Goal: Task Accomplishment & Management: Complete application form

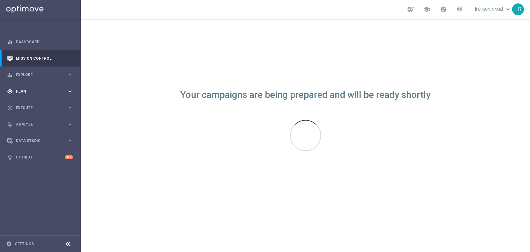
click at [39, 90] on span "Plan" at bounding box center [41, 91] width 51 height 4
click at [33, 103] on link "Target Groups" at bounding box center [40, 103] width 48 height 5
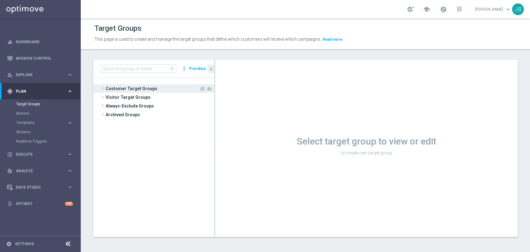
click at [130, 84] on span "Customer Target Groups" at bounding box center [152, 88] width 94 height 9
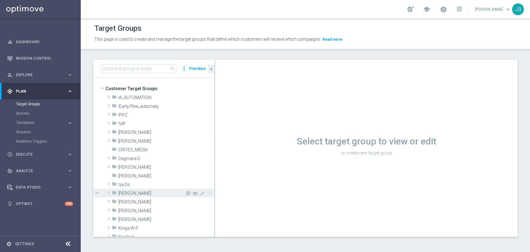
click at [123, 193] on span "[PERSON_NAME]" at bounding box center [151, 192] width 67 height 5
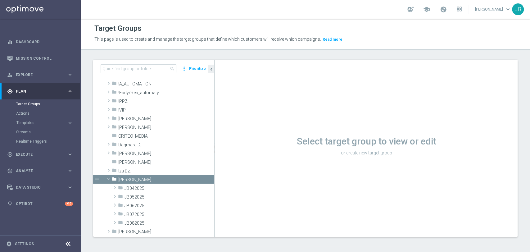
scroll to position [69, 0]
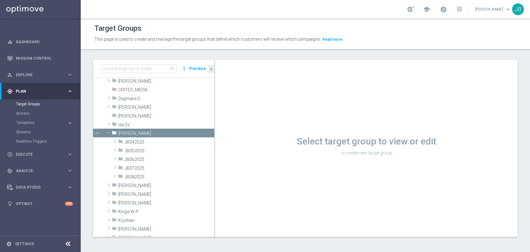
click at [213, 232] on tree-viewport "Customer Target Groups library_add create_new_folder folder" at bounding box center [153, 157] width 121 height 158
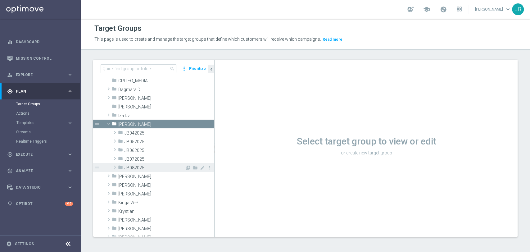
click at [145, 167] on span "JB082025" at bounding box center [154, 167] width 60 height 5
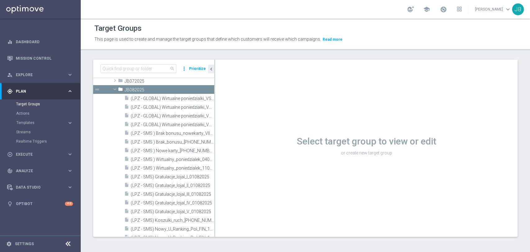
scroll to position [170, 0]
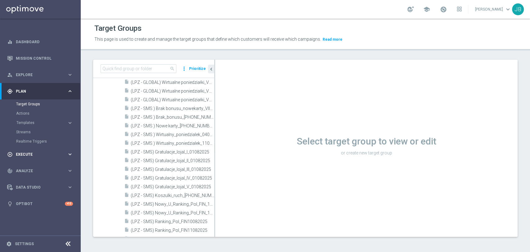
click at [40, 153] on span "Execute" at bounding box center [41, 154] width 51 height 4
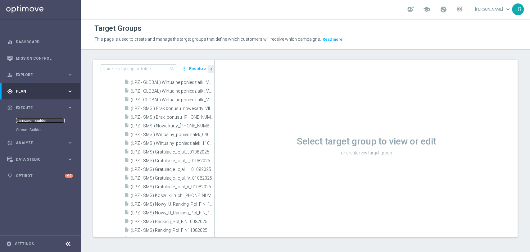
click at [34, 119] on link "Campaign Builder" at bounding box center [40, 120] width 48 height 5
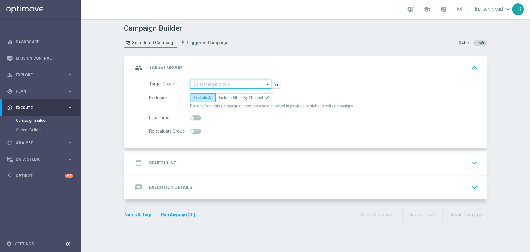
click at [193, 85] on input at bounding box center [230, 84] width 81 height 9
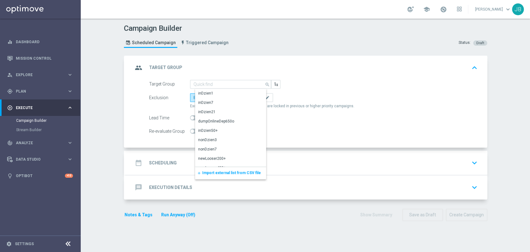
click at [205, 172] on span "Import external list from CSV file" at bounding box center [231, 172] width 59 height 4
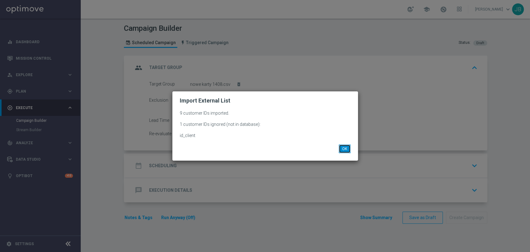
click at [344, 152] on button "OK" at bounding box center [344, 148] width 12 height 9
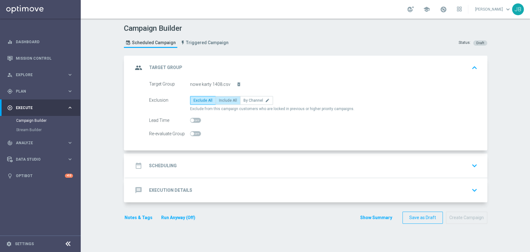
click at [221, 98] on span "Include All" at bounding box center [228, 100] width 18 height 4
click at [221, 99] on input "Include All" at bounding box center [221, 101] width 4 height 4
radio input "true"
click at [293, 214] on div "Notes & Tags Run Anyway (Off) Show Summary Save as Draft Create Campaign" at bounding box center [305, 217] width 363 height 12
click at [233, 165] on div "date_range Scheduling keyboard_arrow_down" at bounding box center [306, 165] width 346 height 12
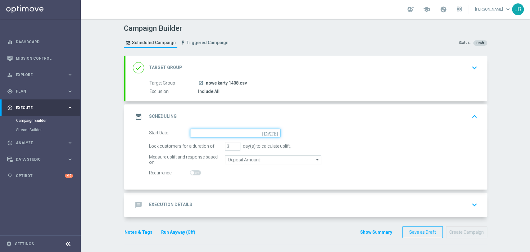
click at [233, 130] on input at bounding box center [235, 132] width 90 height 9
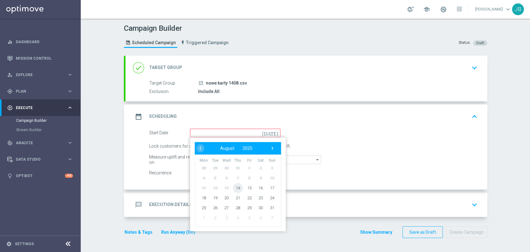
click at [234, 185] on span "14" at bounding box center [237, 187] width 10 height 10
type input "[DATE]"
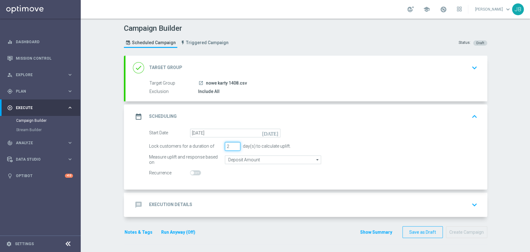
click at [233, 147] on input "2" at bounding box center [233, 146] width 16 height 9
type input "1"
click at [233, 147] on input "1" at bounding box center [233, 146] width 16 height 9
click at [209, 199] on div "message Execution Details keyboard_arrow_down" at bounding box center [306, 205] width 346 height 12
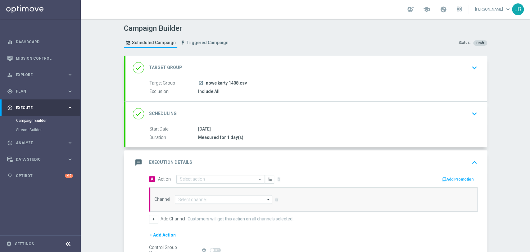
click at [210, 172] on div "message Execution Details keyboard_arrow_up" at bounding box center [305, 162] width 361 height 24
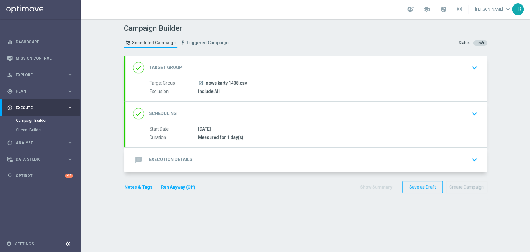
click at [208, 158] on div "message Execution Details keyboard_arrow_down" at bounding box center [306, 160] width 346 height 12
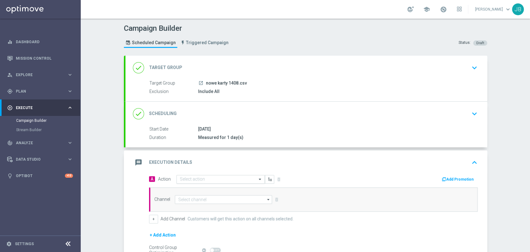
click at [199, 181] on input "text" at bounding box center [214, 179] width 69 height 5
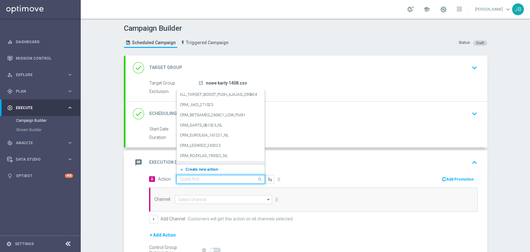
click at [201, 168] on span "Create new action" at bounding box center [201, 169] width 33 height 4
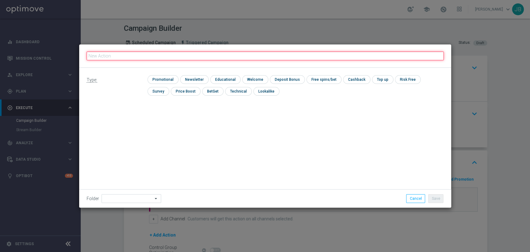
click at [208, 55] on input "text" at bounding box center [265, 55] width 357 height 9
paste input "(LPZ - SMS) nowy klient powitanie_24012024"
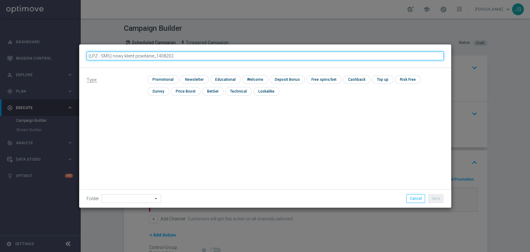
type input "(LPZ - SMS) nowy klient powitanie_14082025"
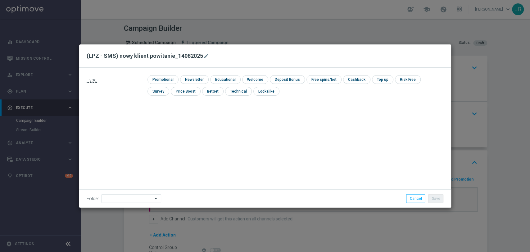
click at [192, 83] on div "check Newsletter" at bounding box center [194, 79] width 29 height 9
click at [131, 194] on input at bounding box center [131, 198] width 60 height 9
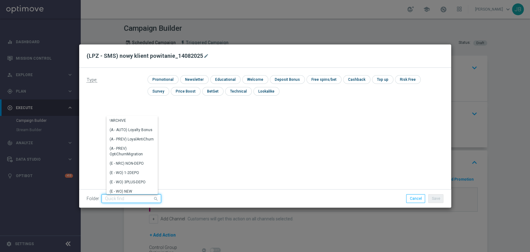
click at [112, 200] on input at bounding box center [131, 198] width 60 height 9
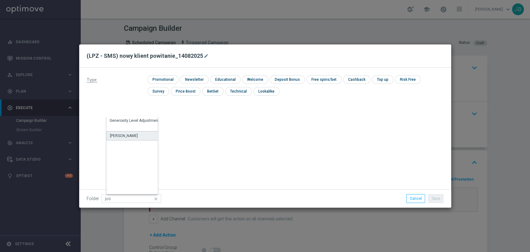
click at [125, 136] on div "[PERSON_NAME]" at bounding box center [124, 136] width 28 height 6
type input "[PERSON_NAME]"
click at [189, 76] on input "checkbox" at bounding box center [193, 79] width 27 height 8
checkbox input "true"
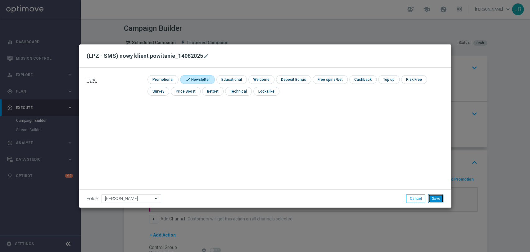
click at [434, 197] on button "Save" at bounding box center [435, 198] width 15 height 9
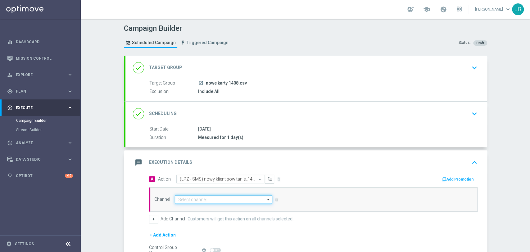
click at [236, 197] on input at bounding box center [223, 199] width 97 height 9
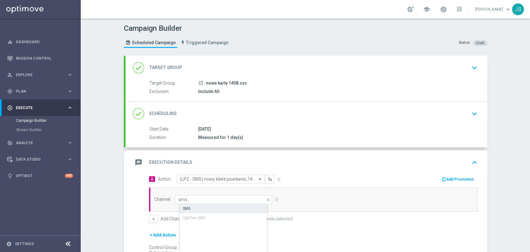
click at [233, 207] on div "SMS" at bounding box center [229, 208] width 98 height 9
type input "SMS"
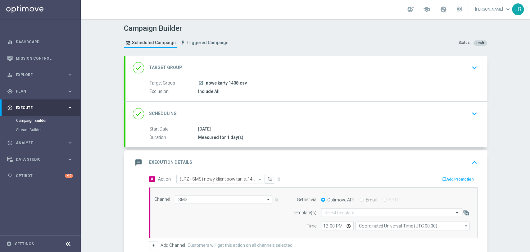
scroll to position [63, 0]
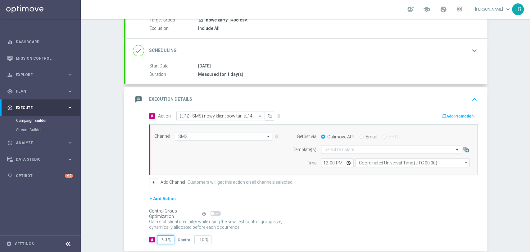
click at [163, 238] on input "90" at bounding box center [165, 239] width 17 height 9
type input "9"
type input "91"
type input "100"
type input "1"
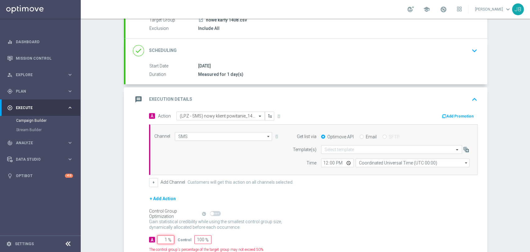
type input "99"
type input "10"
type input "90"
type input "100"
type input "0"
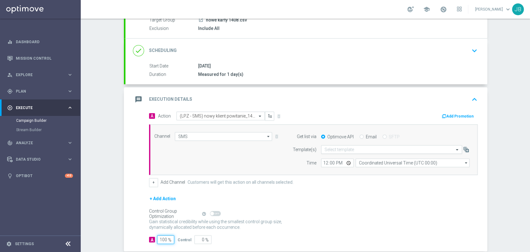
type input "100"
click at [324, 150] on input "text" at bounding box center [385, 149] width 122 height 5
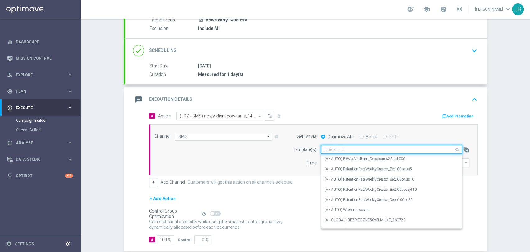
paste input "(LPZ - SMS) nowy klient powitanie_24012024"
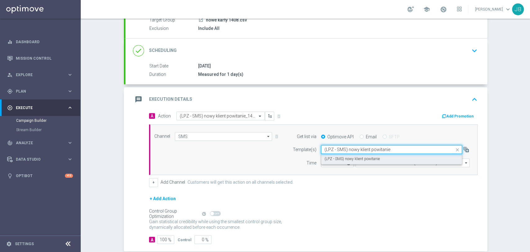
click at [324, 159] on label "(LPZ - SMS) nowy klient powitanie" at bounding box center [351, 158] width 55 height 5
type input "(LPZ - SMS) nowy klient powitanie"
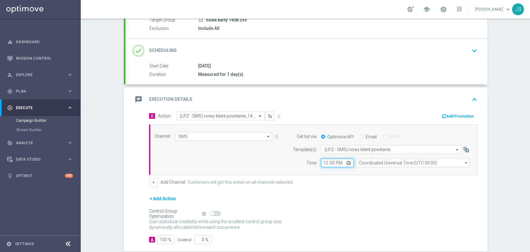
click at [323, 160] on input "12:00" at bounding box center [337, 162] width 33 height 9
type input "09:11"
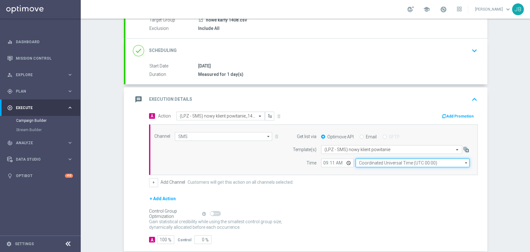
click at [369, 160] on input "Coordinated Universal Time (UTC 00:00)" at bounding box center [412, 162] width 114 height 9
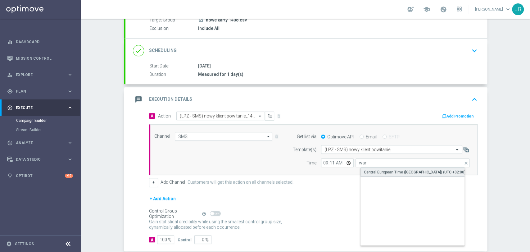
click at [369, 174] on div "Central European Time ([GEOGRAPHIC_DATA]) (UTC +02:00)" at bounding box center [417, 171] width 114 height 9
type input "Central European Time ([GEOGRAPHIC_DATA]) (UTC +02:00)"
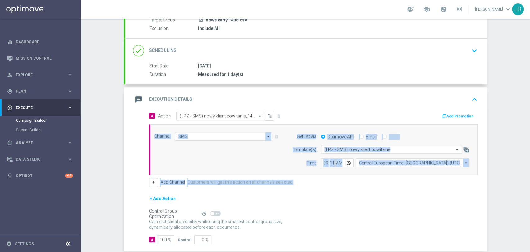
drag, startPoint x: 529, startPoint y: 172, endPoint x: 529, endPoint y: 210, distance: 37.5
click at [529, 210] on div "Campaign Builder Scheduled Campaign Triggered Campaign Status: Draft done Targe…" at bounding box center [305, 135] width 449 height 233
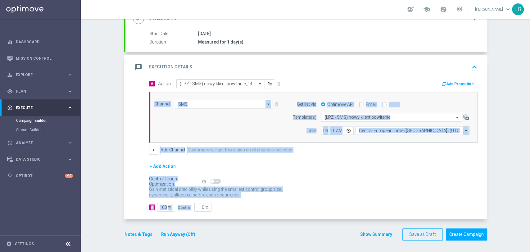
click at [458, 187] on div "Gain statistical credibility while using the smallest control group size, dynam…" at bounding box center [313, 192] width 328 height 15
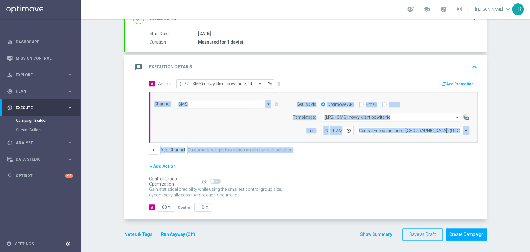
drag, startPoint x: 529, startPoint y: 137, endPoint x: 529, endPoint y: 165, distance: 27.6
click at [529, 165] on div "Campaign Builder Scheduled Campaign Triggered Campaign Status: Draft done Targe…" at bounding box center [305, 135] width 449 height 233
click at [459, 235] on button "Create Campaign" at bounding box center [465, 234] width 41 height 12
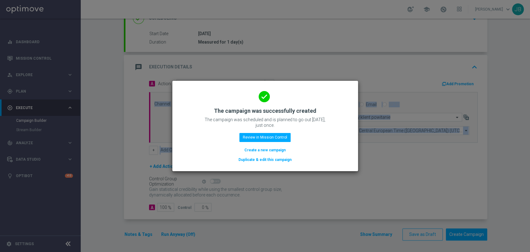
click at [266, 150] on button "Create a new campaign" at bounding box center [265, 149] width 42 height 7
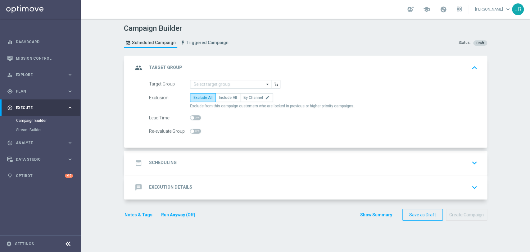
scroll to position [0, 0]
click at [226, 78] on div "group Target Group keyboard_arrow_up" at bounding box center [305, 68] width 361 height 24
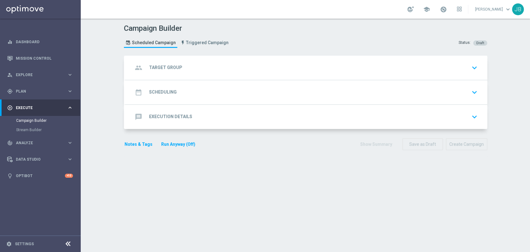
click at [226, 76] on div "group Target Group keyboard_arrow_down" at bounding box center [305, 68] width 361 height 24
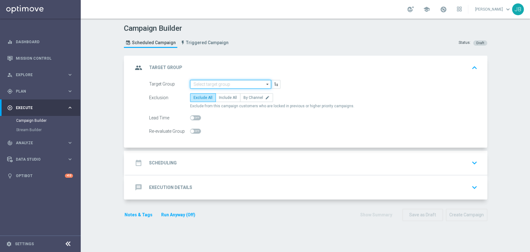
click at [215, 83] on input at bounding box center [230, 84] width 81 height 9
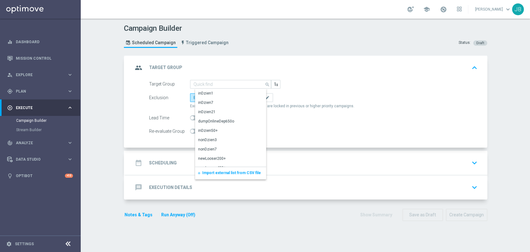
click at [221, 171] on span "Import external list from CSV file" at bounding box center [231, 172] width 59 height 4
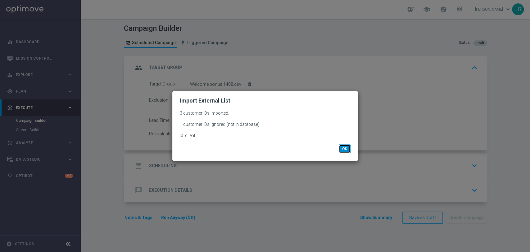
click at [342, 150] on button "OK" at bounding box center [344, 148] width 12 height 9
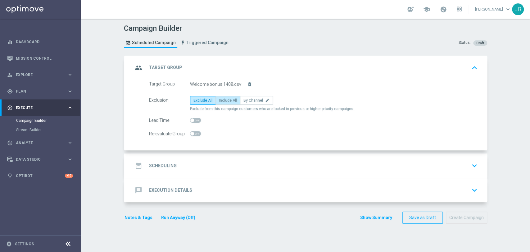
click at [228, 103] on label "Include All" at bounding box center [227, 100] width 25 height 9
click at [223, 103] on input "Include All" at bounding box center [221, 101] width 4 height 4
radio input "true"
click at [245, 159] on div "date_range Scheduling keyboard_arrow_down" at bounding box center [306, 165] width 346 height 12
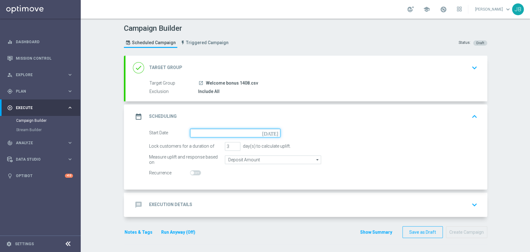
click at [206, 135] on input at bounding box center [235, 132] width 90 height 9
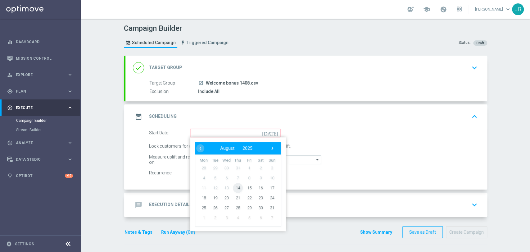
click at [236, 185] on span "14" at bounding box center [237, 187] width 10 height 10
type input "[DATE]"
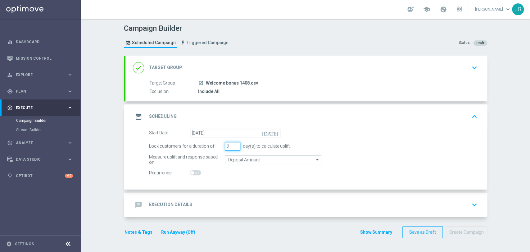
click at [233, 147] on input "2" at bounding box center [233, 146] width 16 height 9
type input "1"
click at [233, 147] on input "1" at bounding box center [233, 146] width 16 height 9
click at [208, 205] on div "message Execution Details keyboard_arrow_down" at bounding box center [306, 205] width 346 height 12
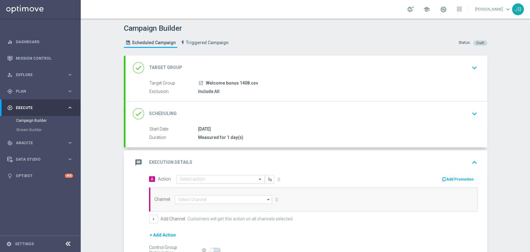
click at [197, 178] on input "text" at bounding box center [214, 179] width 69 height 5
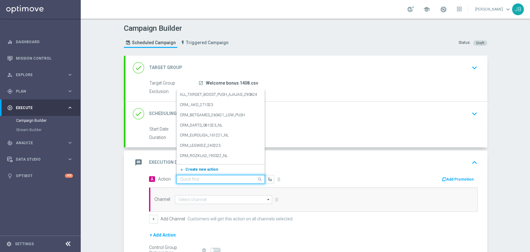
click at [196, 168] on span "Create new action" at bounding box center [201, 169] width 33 height 4
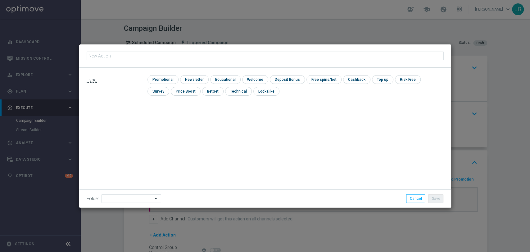
type input "(LPZ - TARGET) Welcome Bonus_14082025"
click at [196, 81] on input "checkbox" at bounding box center [193, 79] width 27 height 8
checkbox input "true"
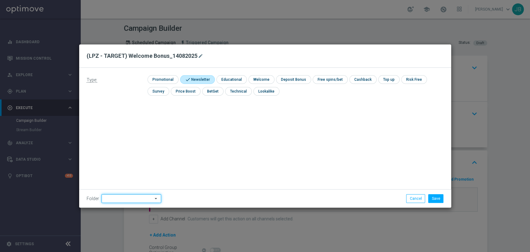
click at [126, 196] on input at bounding box center [131, 198] width 60 height 9
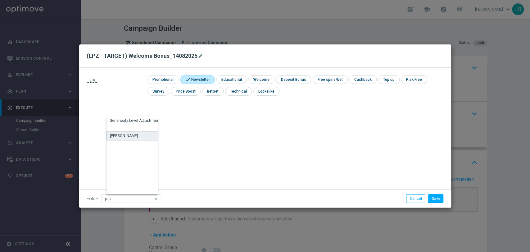
click at [137, 132] on div "[PERSON_NAME]" at bounding box center [135, 135] width 58 height 9
type input "[PERSON_NAME]"
click at [438, 198] on button "Save" at bounding box center [435, 198] width 15 height 9
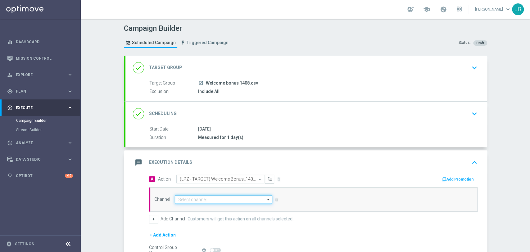
click at [253, 196] on input at bounding box center [223, 199] width 97 height 9
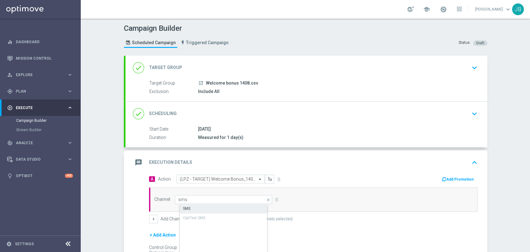
click at [250, 206] on div "SMS" at bounding box center [229, 208] width 98 height 9
type input "SMS"
drag, startPoint x: 529, startPoint y: 135, endPoint x: 529, endPoint y: 184, distance: 49.3
click at [529, 184] on div "Campaign Builder Scheduled Campaign Triggered Campaign Status: Draft done Targe…" at bounding box center [305, 135] width 449 height 233
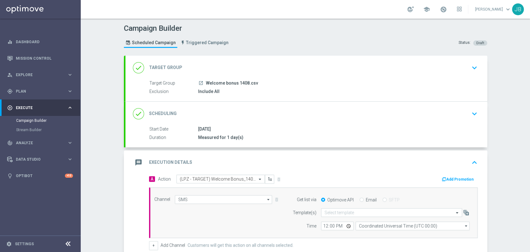
scroll to position [64, 0]
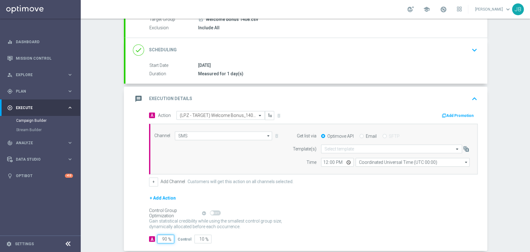
click at [160, 240] on input "90" at bounding box center [165, 238] width 17 height 9
type input "0"
type input "100"
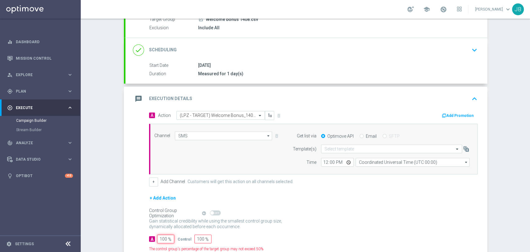
type input "0"
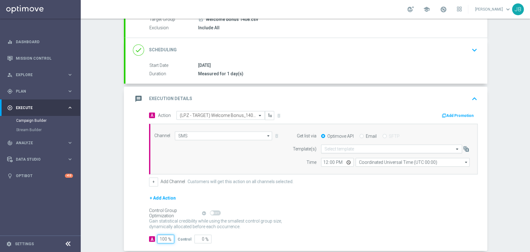
type input "100"
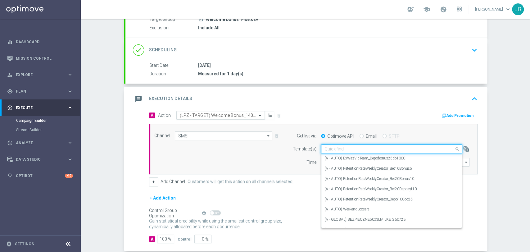
click at [325, 152] on div "Quick find" at bounding box center [391, 148] width 141 height 9
paste input "(LPZ - TARGET) Welcome Bonus_14082025"
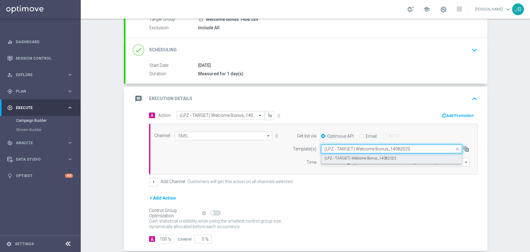
click at [325, 154] on div "(LPZ - TARGET) Welcome Bonus_14082025" at bounding box center [391, 158] width 134 height 10
type input "(LPZ - TARGET) Welcome Bonus_14082025"
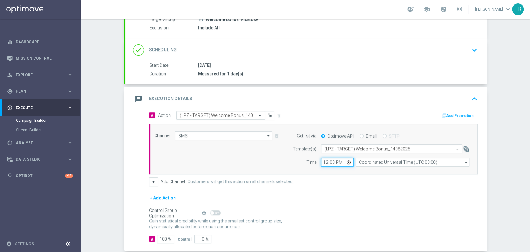
click at [321, 160] on input "12:00" at bounding box center [337, 162] width 33 height 9
type input "09:37"
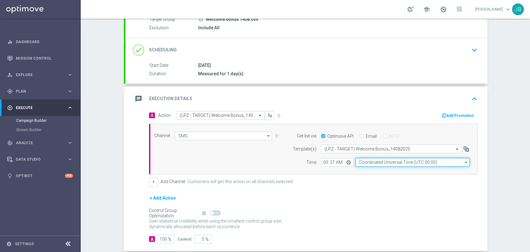
click at [365, 164] on input "Coordinated Universal Time (UTC 00:00)" at bounding box center [412, 162] width 114 height 9
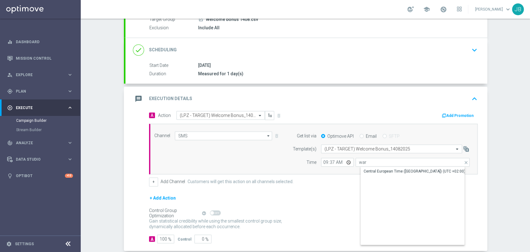
click at [363, 177] on div "Central European Time ([GEOGRAPHIC_DATA]) (UTC +02:00)" at bounding box center [412, 206] width 104 height 78
click at [364, 174] on div "Central European Time ([GEOGRAPHIC_DATA]) (UTC +02:00)" at bounding box center [417, 171] width 114 height 9
type input "Central European Time ([GEOGRAPHIC_DATA]) (UTC +02:00)"
click at [439, 194] on div "+ Add Action" at bounding box center [313, 202] width 328 height 16
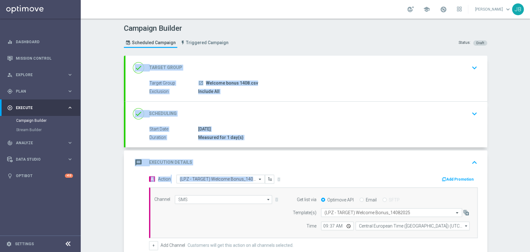
drag, startPoint x: 529, startPoint y: 170, endPoint x: 529, endPoint y: 74, distance: 96.2
click at [529, 74] on div "Campaign Builder Scheduled Campaign Triggered Campaign Status: Draft done Targe…" at bounding box center [305, 135] width 449 height 233
click at [502, 104] on div "Campaign Builder Scheduled Campaign Triggered Campaign Status: Draft done Targe…" at bounding box center [305, 135] width 449 height 233
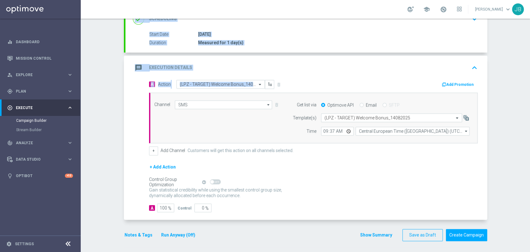
scroll to position [95, 0]
drag, startPoint x: 529, startPoint y: 96, endPoint x: 529, endPoint y: 166, distance: 69.5
click at [529, 166] on div "Campaign Builder Scheduled Campaign Triggered Campaign Status: Draft done Targe…" at bounding box center [305, 135] width 449 height 233
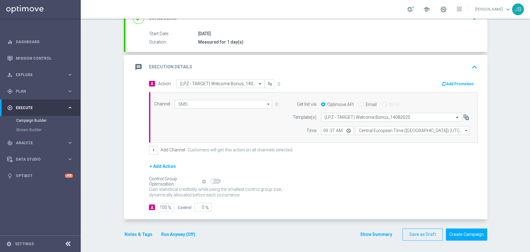
click at [508, 166] on div "Campaign Builder Scheduled Campaign Triggered Campaign Status: Draft done Targe…" at bounding box center [305, 135] width 449 height 233
click at [474, 233] on button "Create Campaign" at bounding box center [465, 234] width 41 height 12
